Goal: Information Seeking & Learning: Learn about a topic

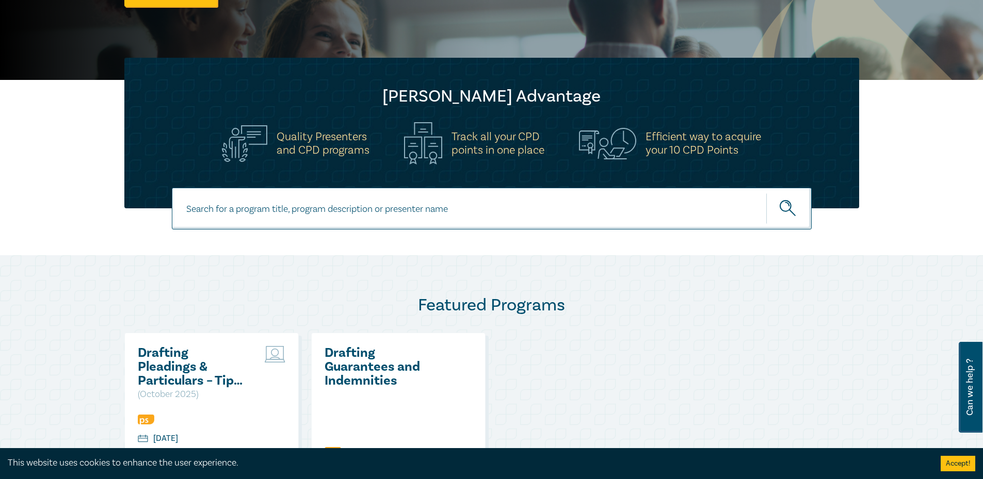
scroll to position [289, 0]
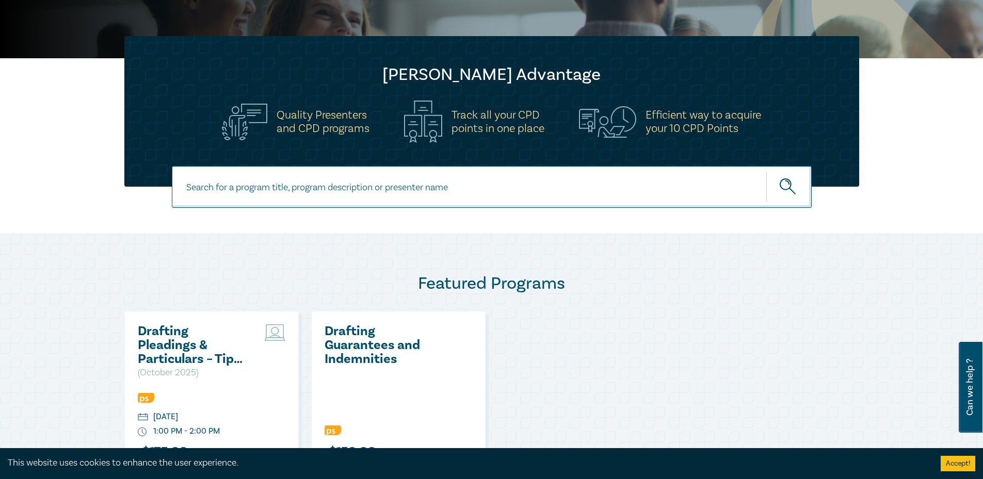
click at [328, 183] on input at bounding box center [492, 187] width 640 height 42
type input "v"
type input "challenging driving licence suspensions"
click at [766, 171] on button "submit" at bounding box center [788, 186] width 45 height 31
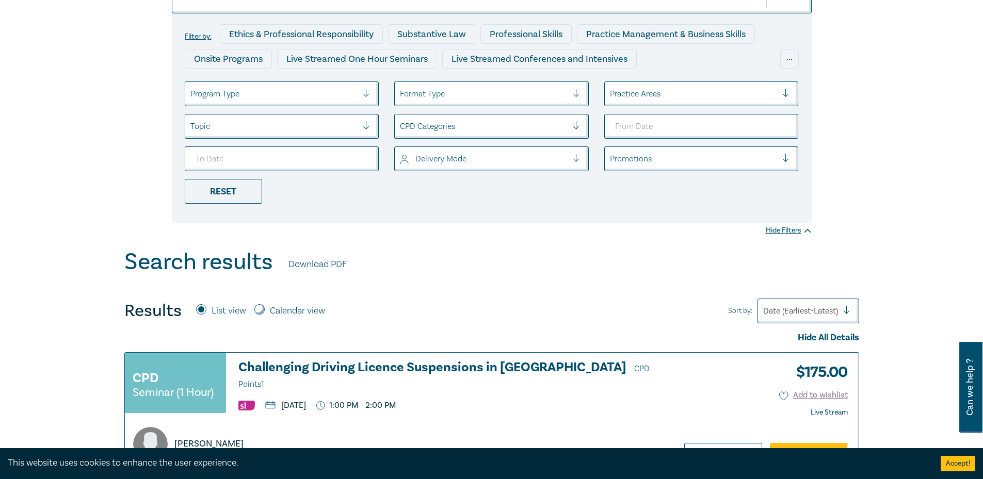
scroll to position [150, 0]
